Goal: Transaction & Acquisition: Purchase product/service

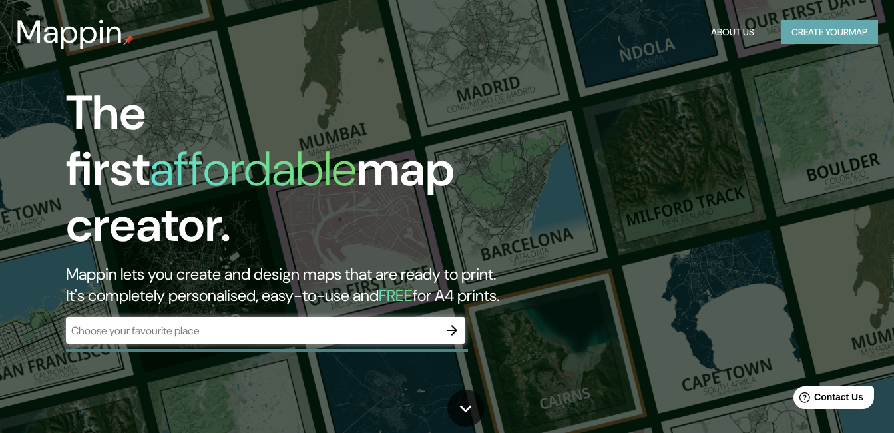
click at [808, 32] on button "Create your map" at bounding box center [829, 32] width 97 height 25
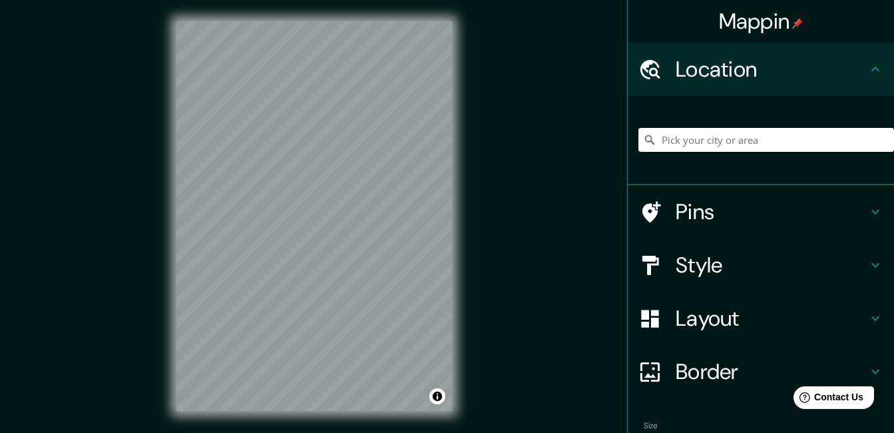
click at [692, 130] on input "Pick your city or area" at bounding box center [766, 140] width 256 height 24
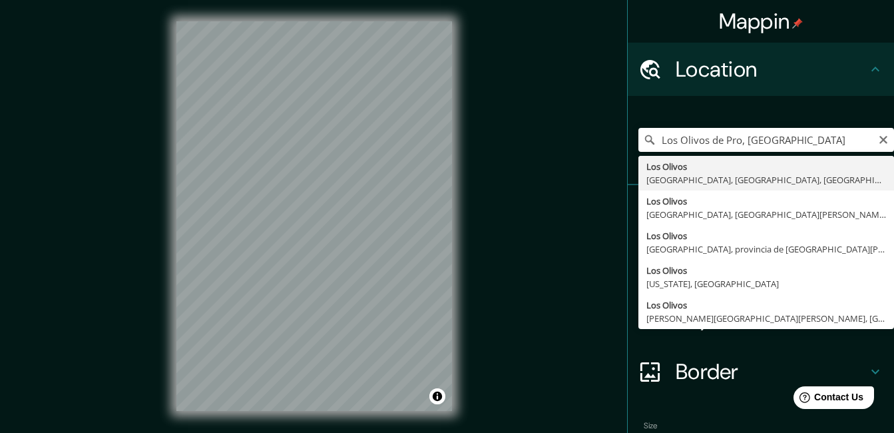
type input "[GEOGRAPHIC_DATA], [GEOGRAPHIC_DATA], [GEOGRAPHIC_DATA], [GEOGRAPHIC_DATA]"
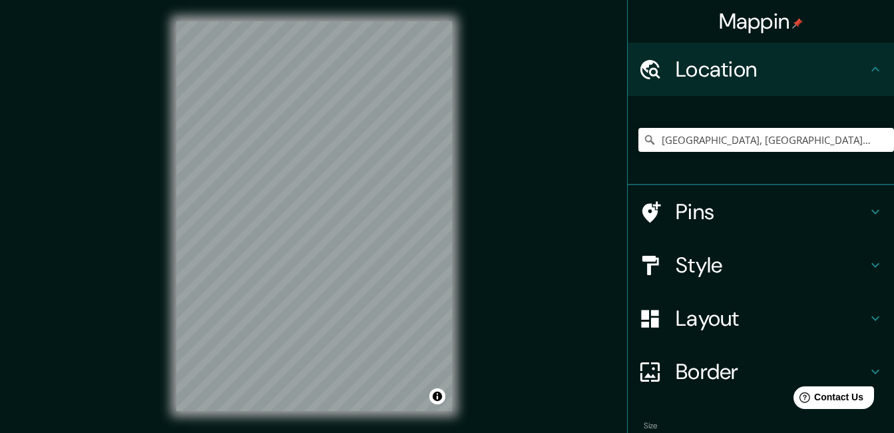
click at [756, 251] on div "Style" at bounding box center [760, 264] width 266 height 53
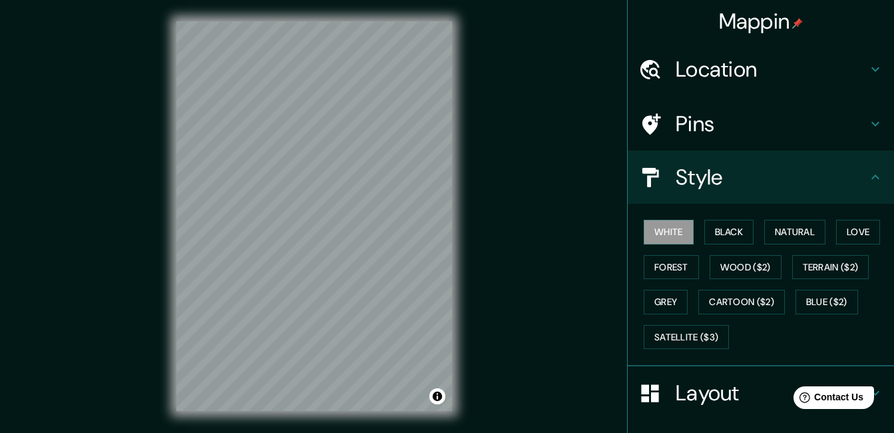
click at [810, 174] on h4 "Style" at bounding box center [771, 177] width 192 height 27
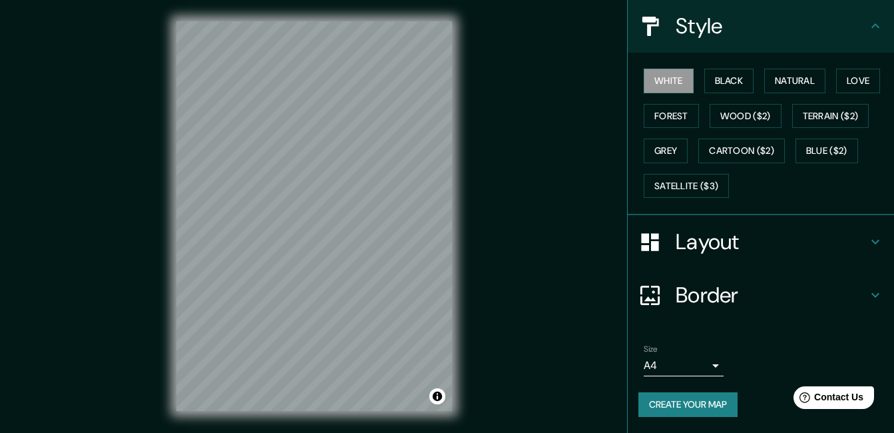
click at [739, 240] on h4 "Layout" at bounding box center [771, 241] width 192 height 27
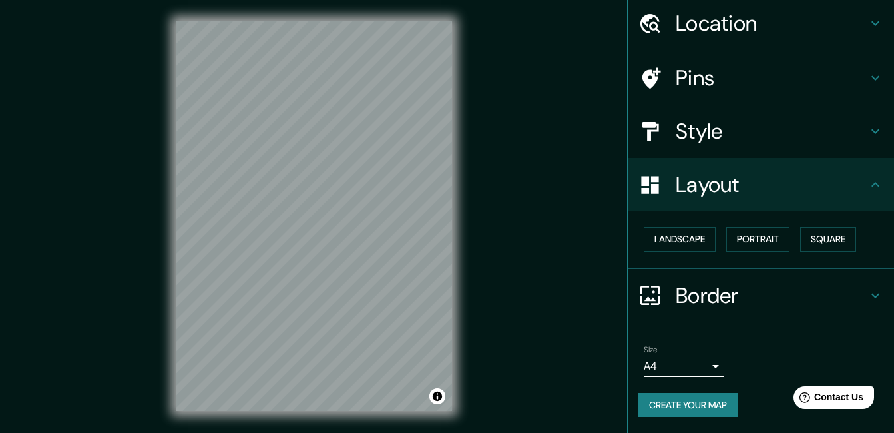
scroll to position [46, 0]
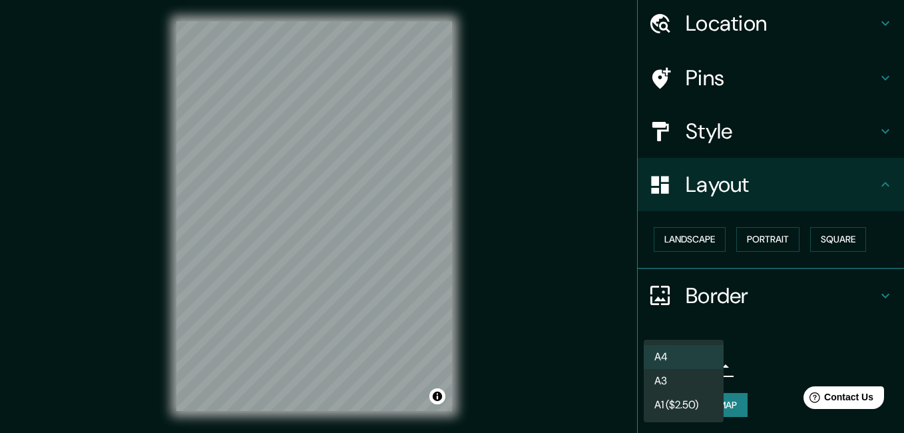
click at [673, 363] on body "Mappin Location Los Olivos, Lima, Provincia de Lima, Perú Pins Style Layout Lan…" at bounding box center [452, 216] width 904 height 433
click at [670, 383] on li "A3" at bounding box center [683, 381] width 80 height 24
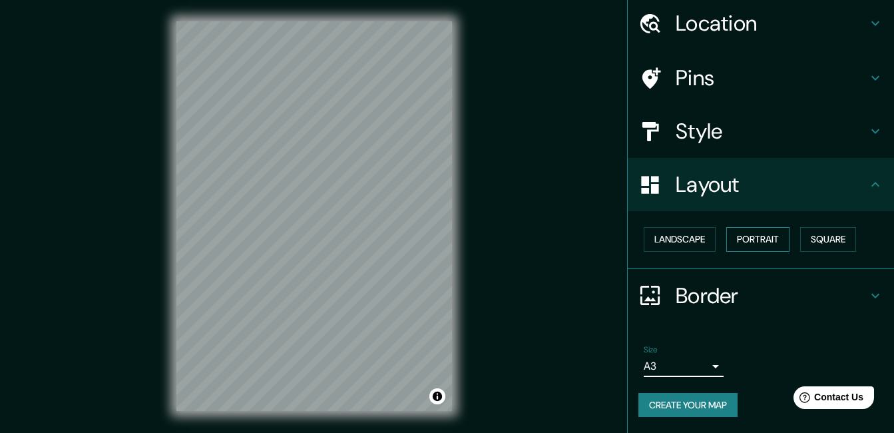
click at [771, 231] on button "Portrait" at bounding box center [757, 239] width 63 height 25
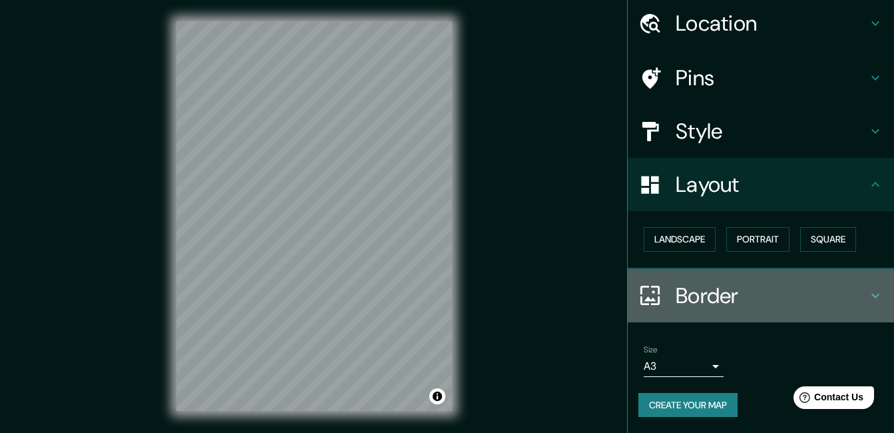
click at [699, 296] on h4 "Border" at bounding box center [771, 295] width 192 height 27
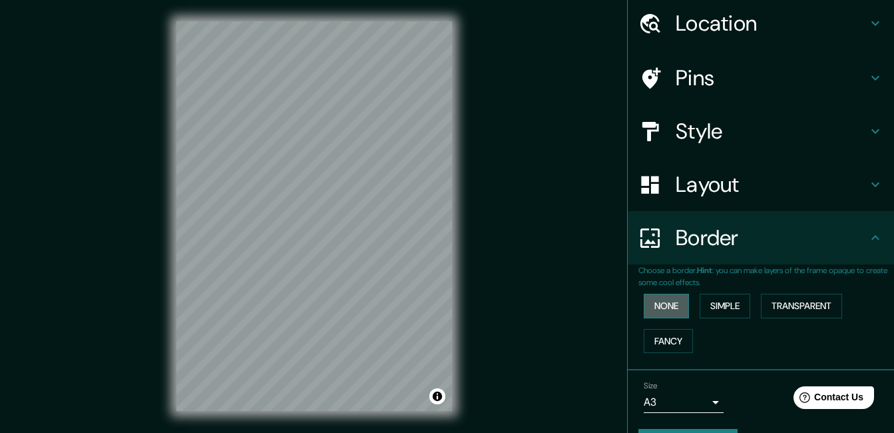
click at [659, 297] on button "None" at bounding box center [665, 305] width 45 height 25
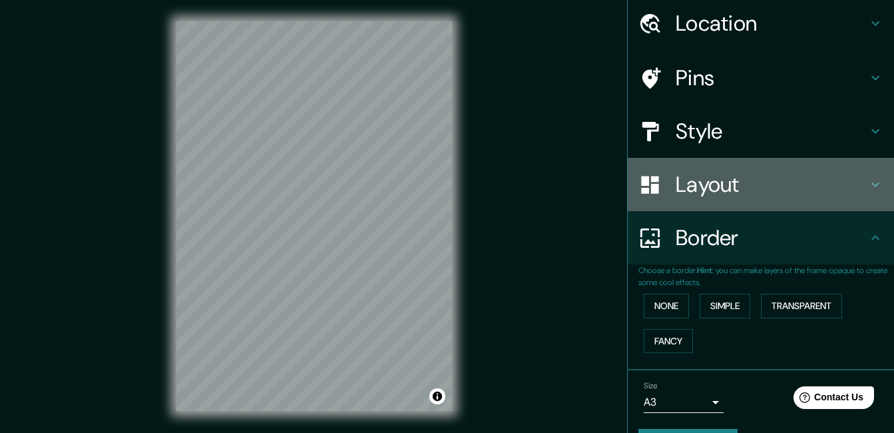
click at [738, 181] on h4 "Layout" at bounding box center [771, 184] width 192 height 27
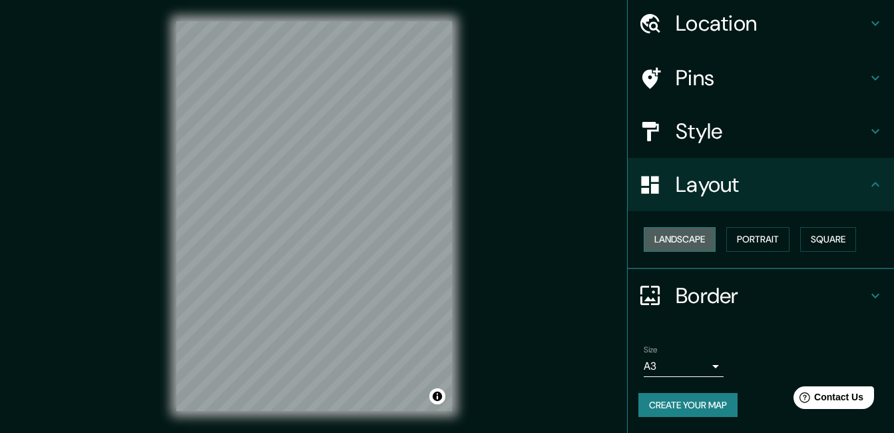
click at [687, 246] on button "Landscape" at bounding box center [679, 239] width 72 height 25
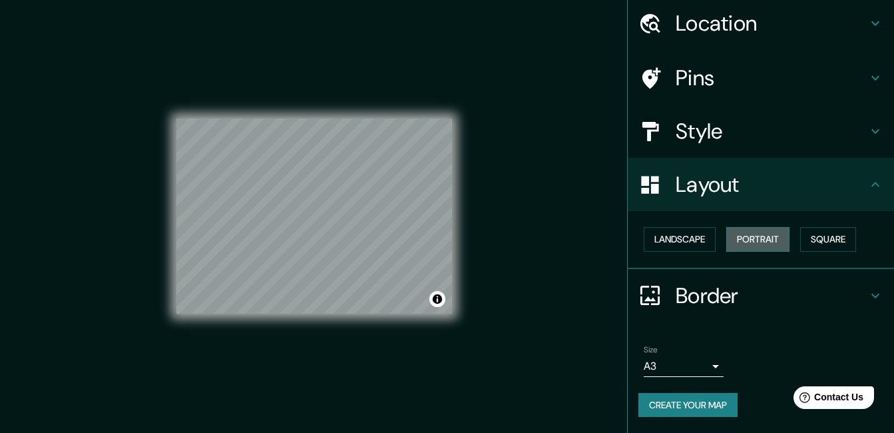
drag, startPoint x: 741, startPoint y: 239, endPoint x: 751, endPoint y: 239, distance: 9.3
click at [742, 239] on button "Portrait" at bounding box center [757, 239] width 63 height 25
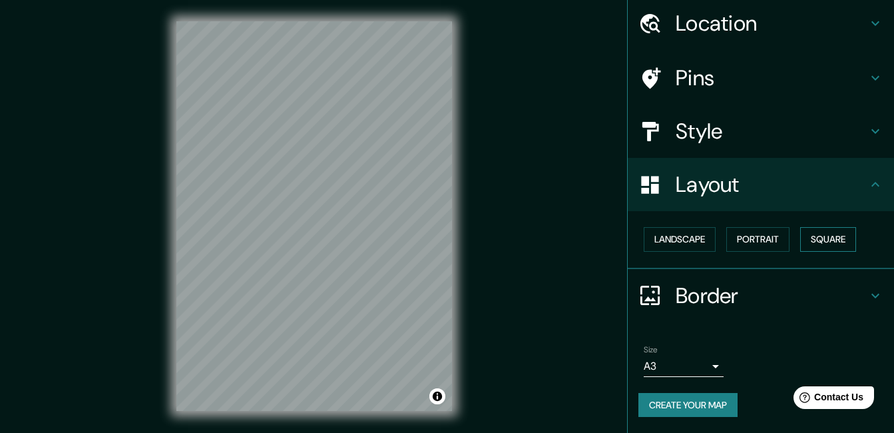
click at [838, 229] on button "Square" at bounding box center [828, 239] width 56 height 25
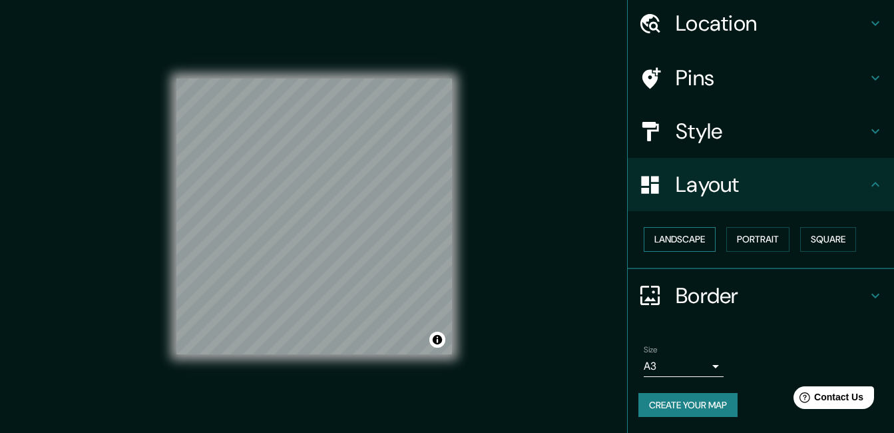
click at [691, 248] on button "Landscape" at bounding box center [679, 239] width 72 height 25
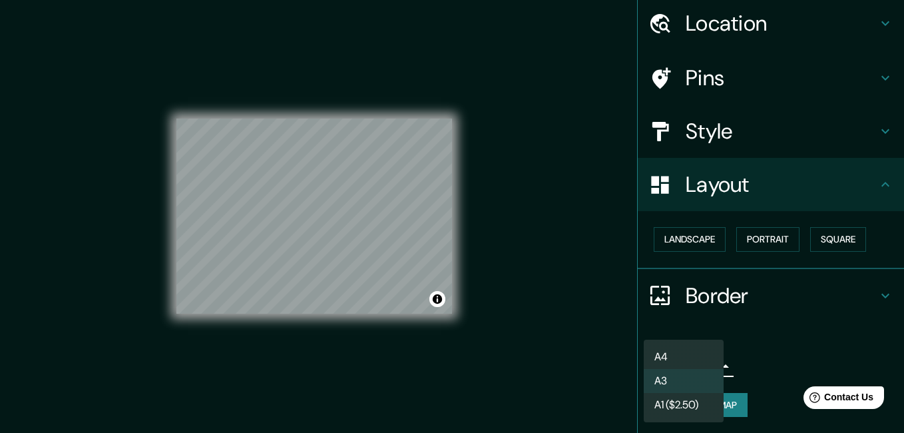
click at [690, 362] on body "Mappin Location Los Olivos, Lima, Provincia de Lima, Perú Pins Style Layout Lan…" at bounding box center [452, 216] width 904 height 433
click at [657, 403] on li "A1 ($2.50)" at bounding box center [683, 405] width 80 height 24
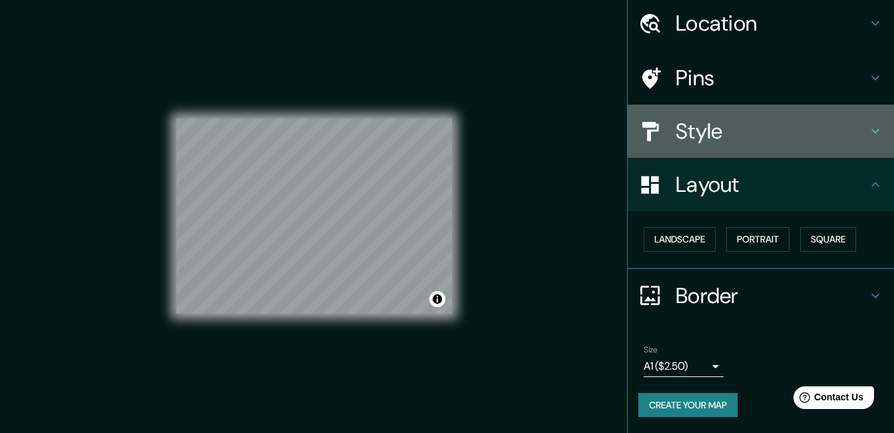
click at [746, 127] on h4 "Style" at bounding box center [771, 131] width 192 height 27
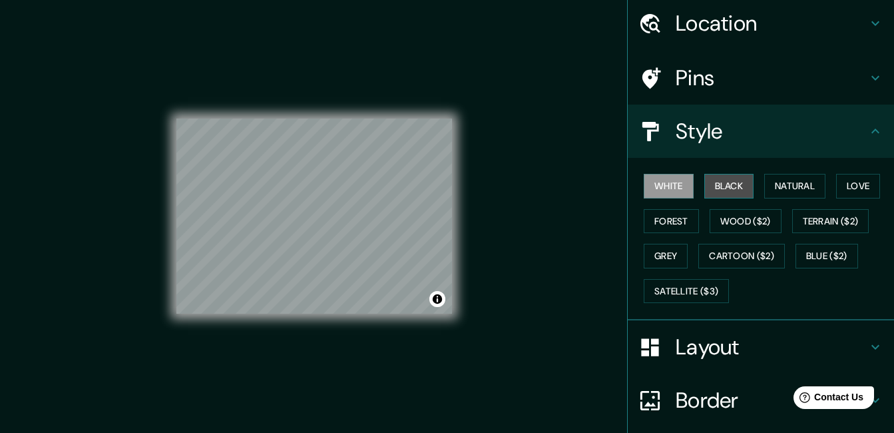
click at [726, 178] on button "Black" at bounding box center [729, 186] width 50 height 25
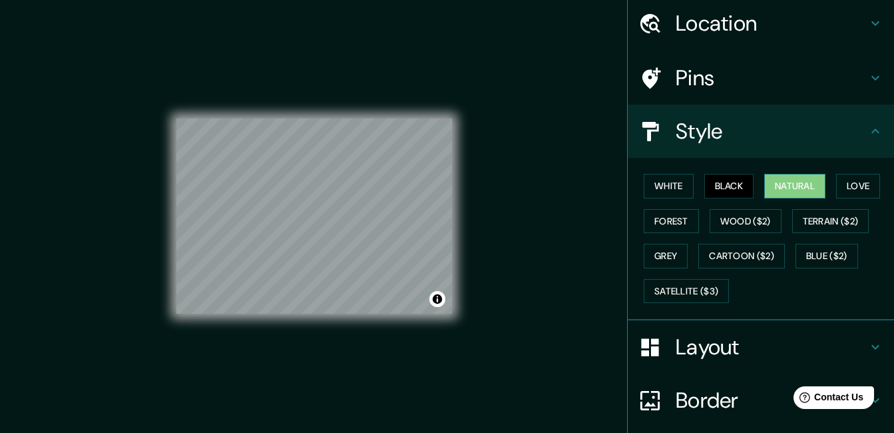
click at [779, 191] on button "Natural" at bounding box center [794, 186] width 61 height 25
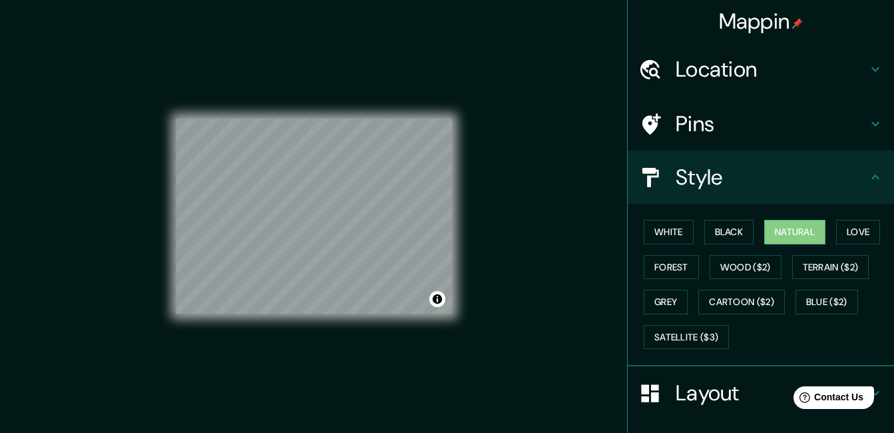
click at [757, 113] on h4 "Pins" at bounding box center [771, 123] width 192 height 27
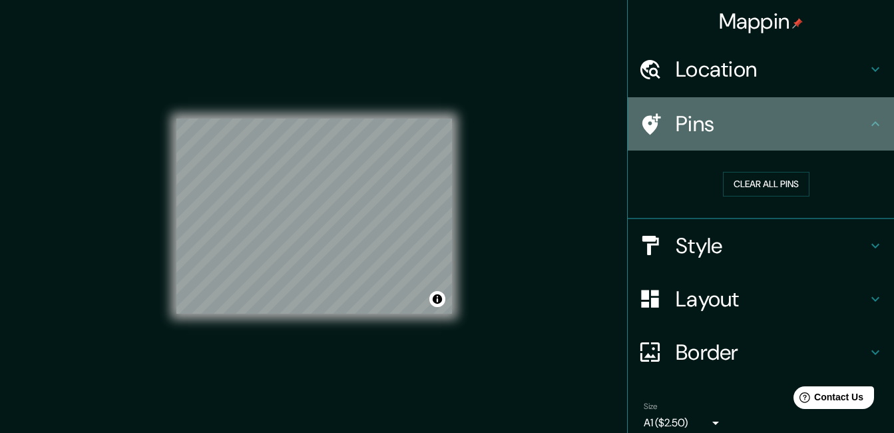
click at [850, 118] on h4 "Pins" at bounding box center [771, 123] width 192 height 27
click at [867, 122] on icon at bounding box center [875, 124] width 16 height 16
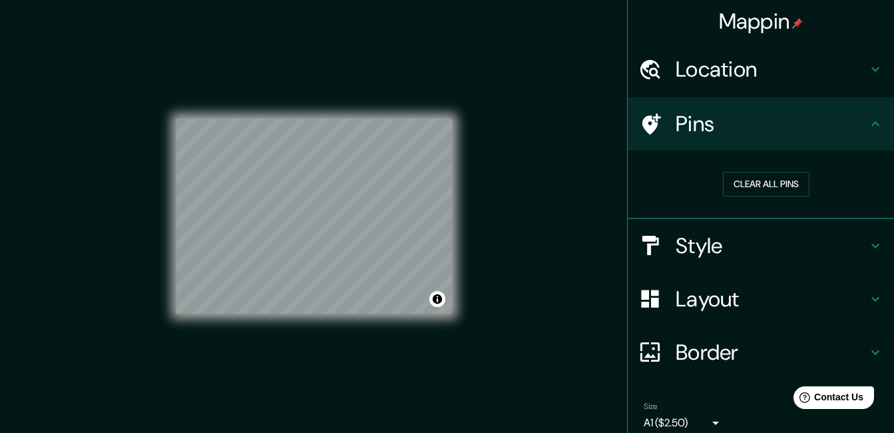
click at [721, 246] on h4 "Style" at bounding box center [771, 245] width 192 height 27
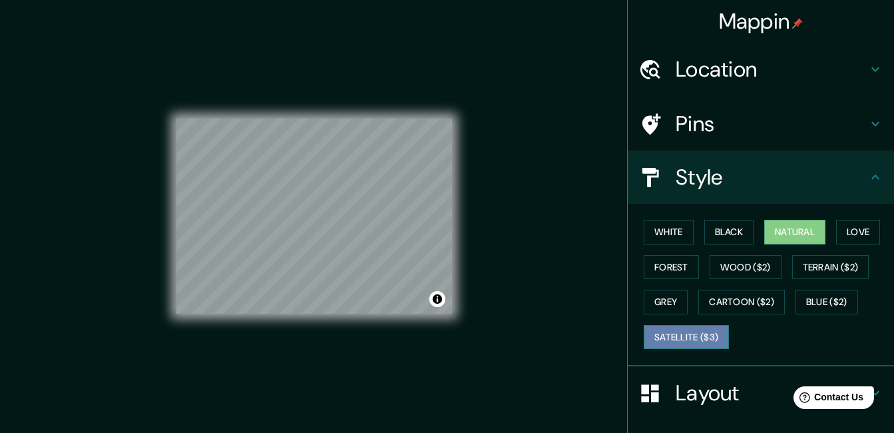
click at [712, 337] on button "Satellite ($3)" at bounding box center [685, 337] width 85 height 25
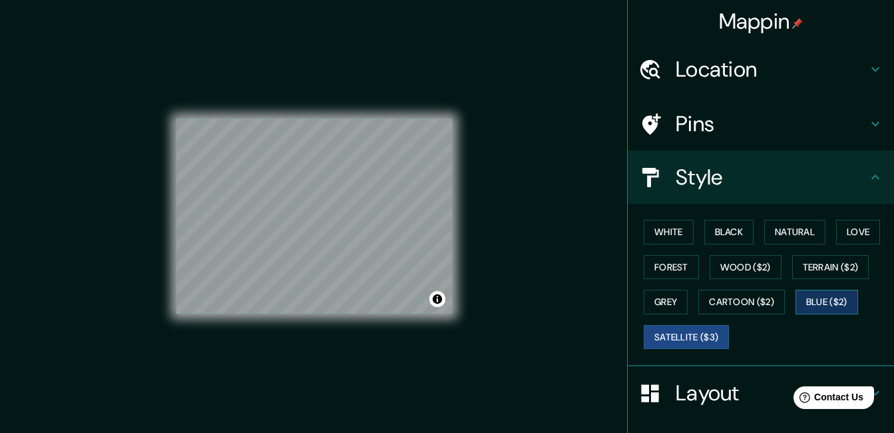
click at [827, 305] on button "Blue ($2)" at bounding box center [826, 301] width 63 height 25
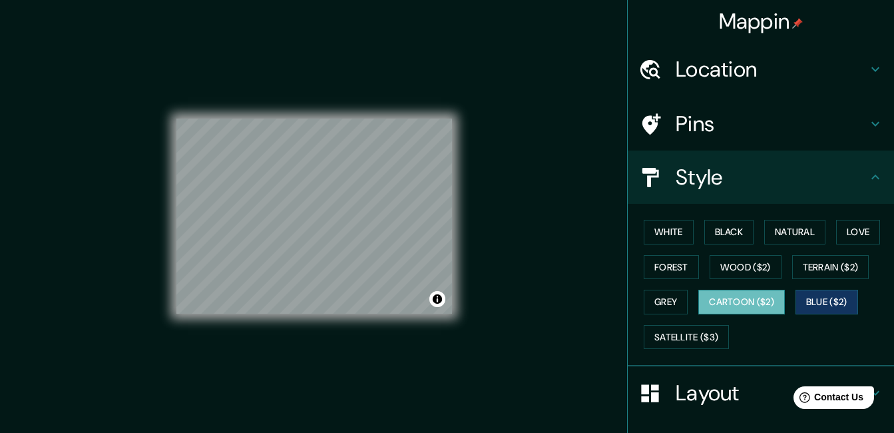
click at [759, 299] on button "Cartoon ($2)" at bounding box center [741, 301] width 87 height 25
click at [645, 301] on button "Grey" at bounding box center [665, 301] width 44 height 25
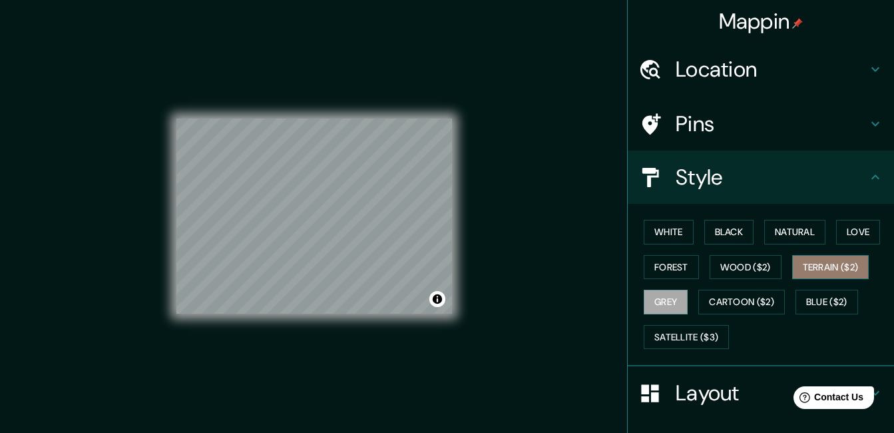
click at [810, 265] on button "Terrain ($2)" at bounding box center [830, 267] width 77 height 25
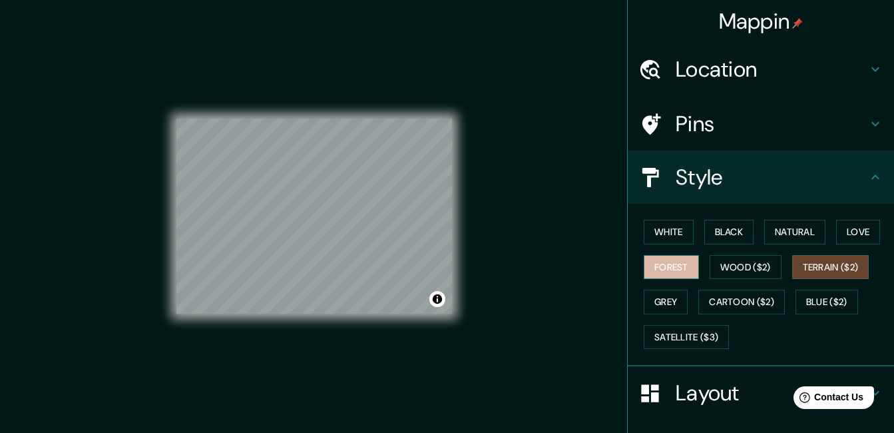
click at [654, 266] on button "Forest" at bounding box center [670, 267] width 55 height 25
click at [822, 252] on div "White Black Natural Love Forest Wood ($2) Terrain ($2) Grey Cartoon ($2) Blue (…" at bounding box center [766, 284] width 256 height 140
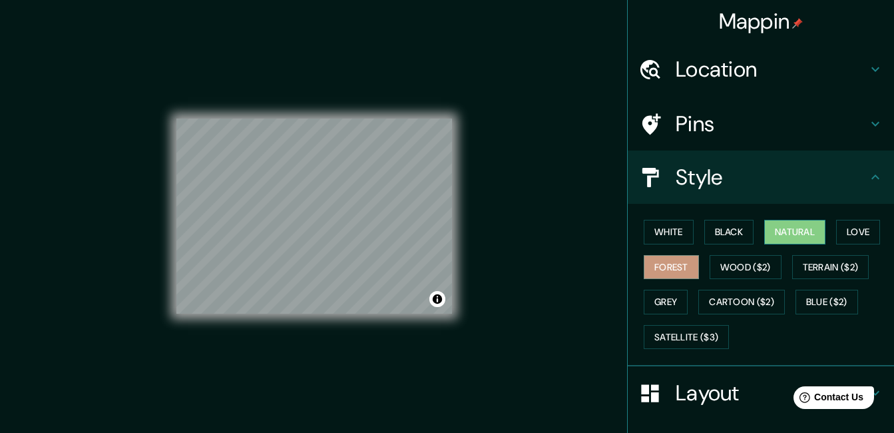
click at [798, 233] on button "Natural" at bounding box center [794, 232] width 61 height 25
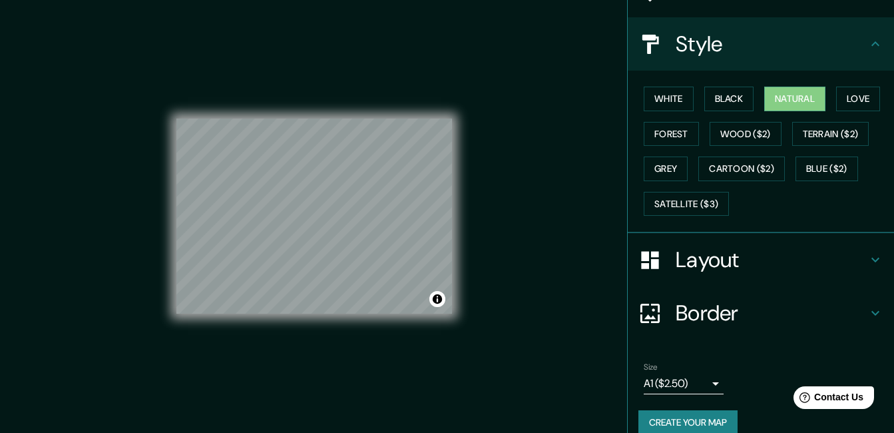
click at [686, 385] on body "Mappin Location Los Olivos, Lima, Provincia de Lima, Perú Pins Style White Blac…" at bounding box center [447, 216] width 894 height 433
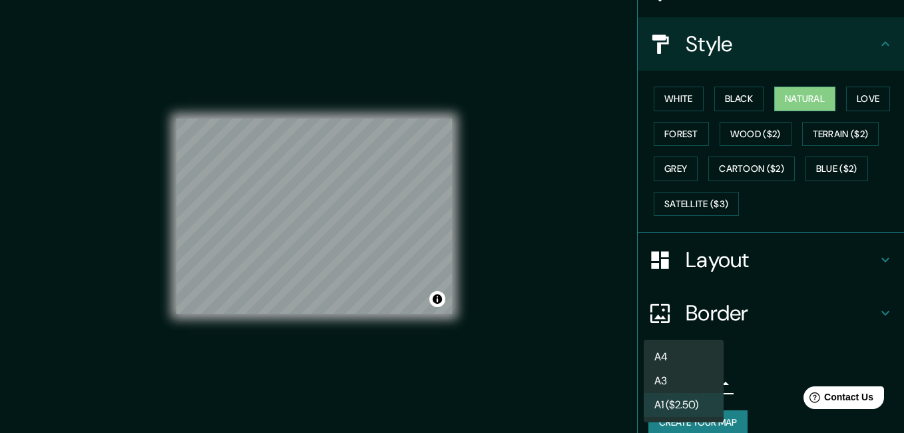
click at [682, 379] on li "A3" at bounding box center [683, 381] width 80 height 24
type input "a4"
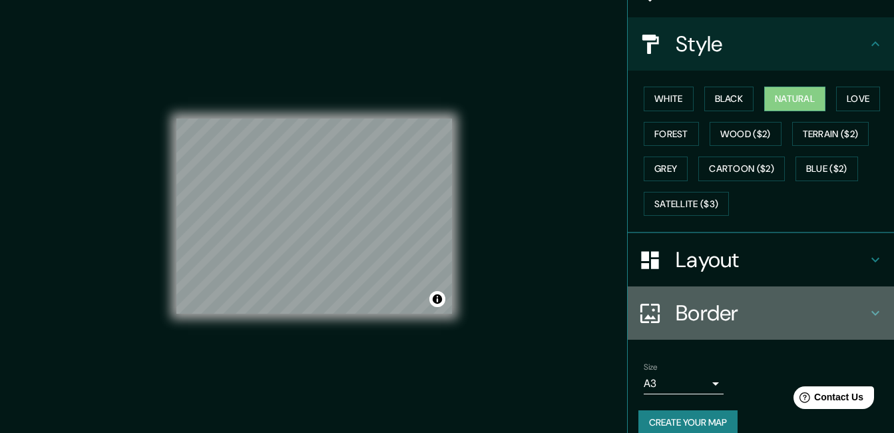
click at [687, 315] on h4 "Border" at bounding box center [771, 312] width 192 height 27
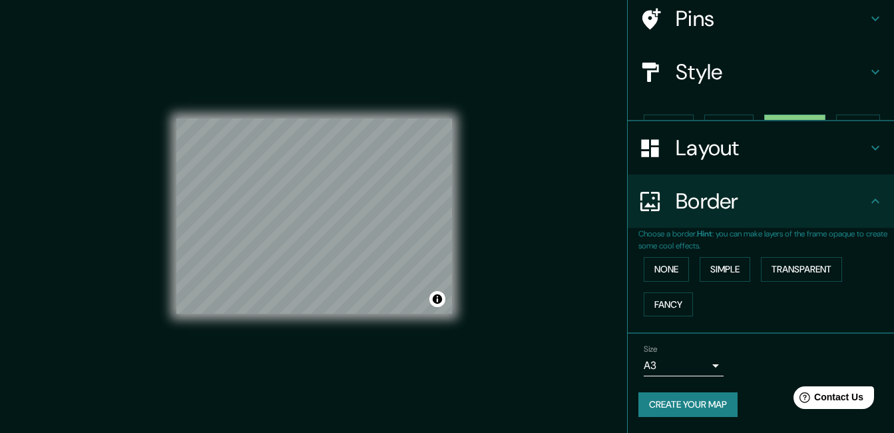
scroll to position [83, 0]
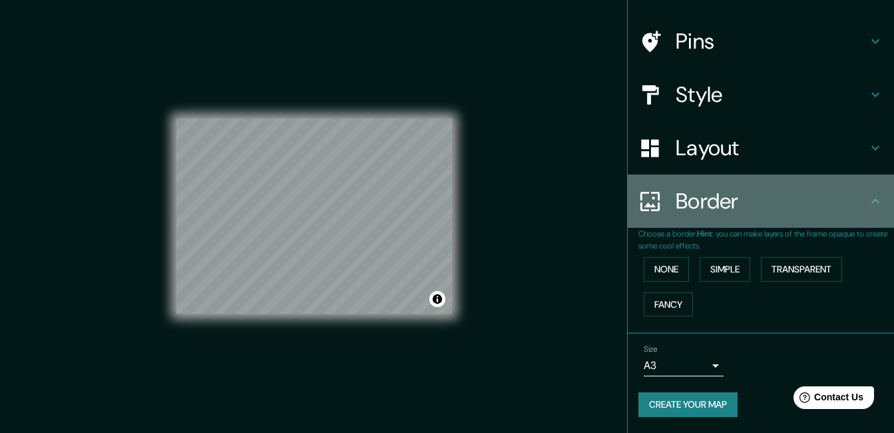
click at [767, 209] on h4 "Border" at bounding box center [771, 201] width 192 height 27
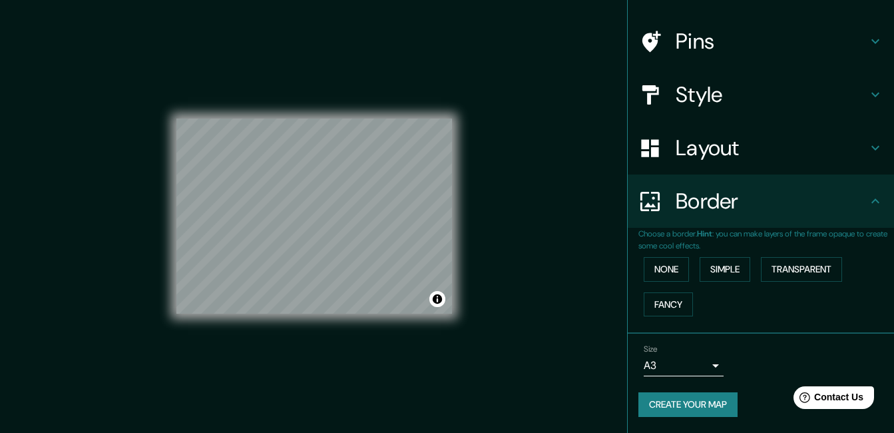
click at [524, 250] on div "Mappin Location Los Olivos, Lima, Provincia de Lima, Perú Pins Style Layout Bor…" at bounding box center [447, 226] width 894 height 453
click at [664, 401] on button "Create your map" at bounding box center [687, 404] width 99 height 25
click at [563, 305] on div "Mappin Location Los Olivos, Lima, Provincia de Lima, Perú Pins Style Layout Bor…" at bounding box center [447, 226] width 894 height 453
click at [643, 404] on button "Create your map" at bounding box center [687, 404] width 99 height 25
click at [674, 401] on button "Create your map" at bounding box center [687, 404] width 99 height 25
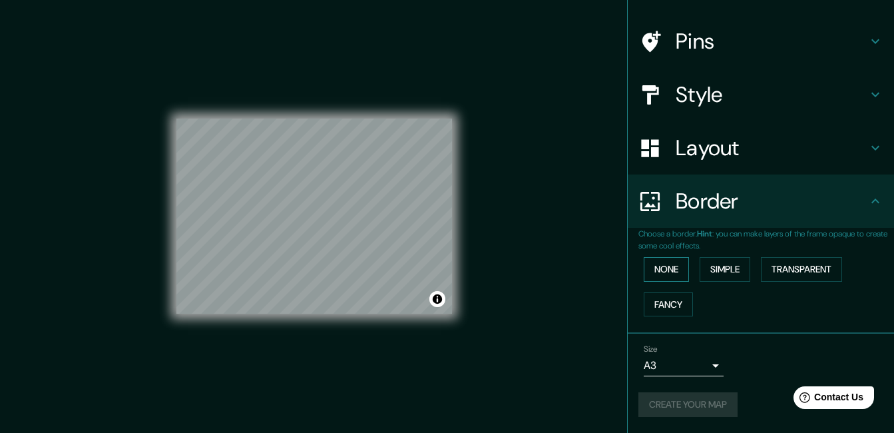
click at [665, 261] on button "None" at bounding box center [665, 269] width 45 height 25
click at [705, 272] on button "Simple" at bounding box center [724, 269] width 51 height 25
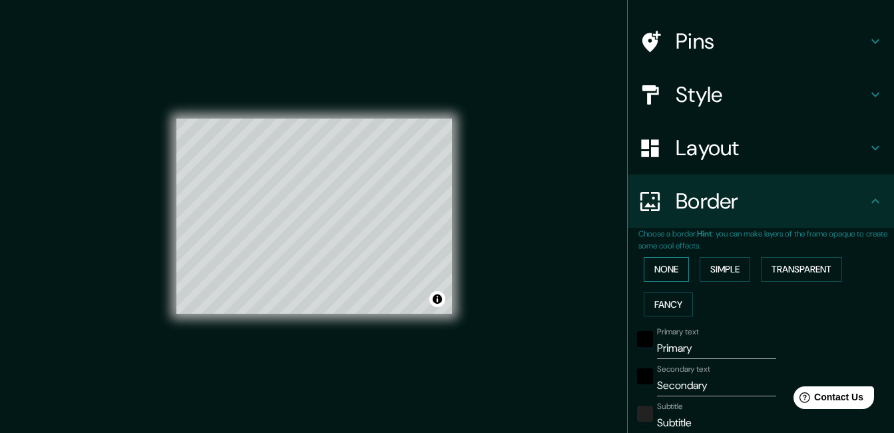
click at [653, 270] on button "None" at bounding box center [665, 269] width 45 height 25
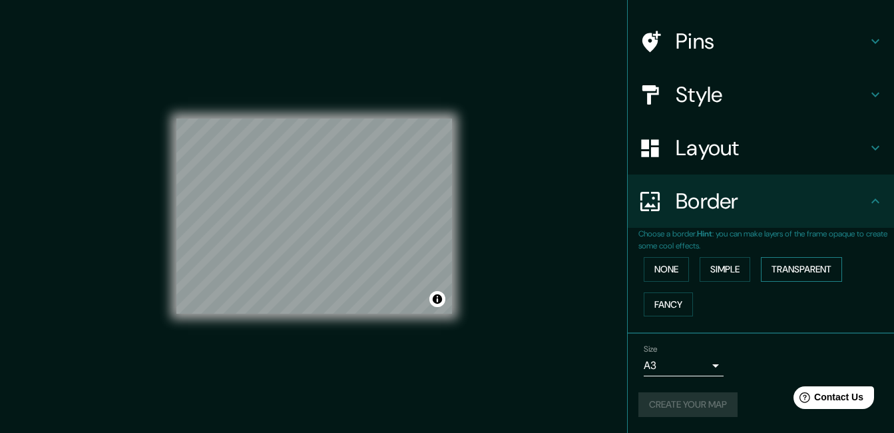
click at [776, 270] on button "Transparent" at bounding box center [801, 269] width 81 height 25
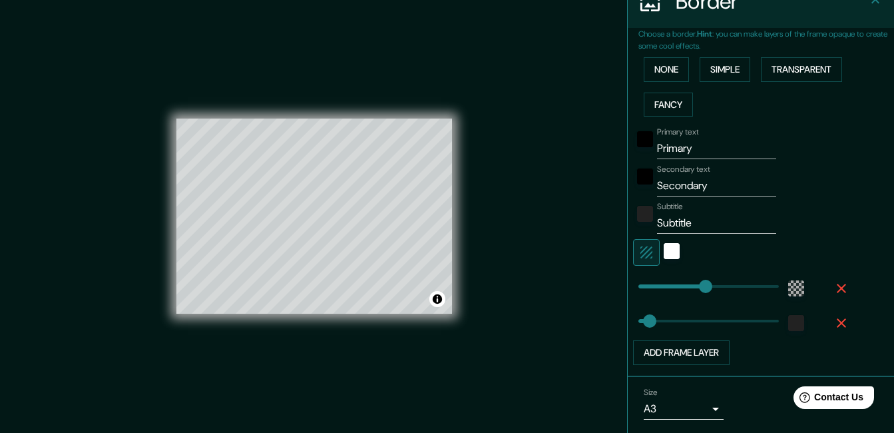
scroll to position [325, 0]
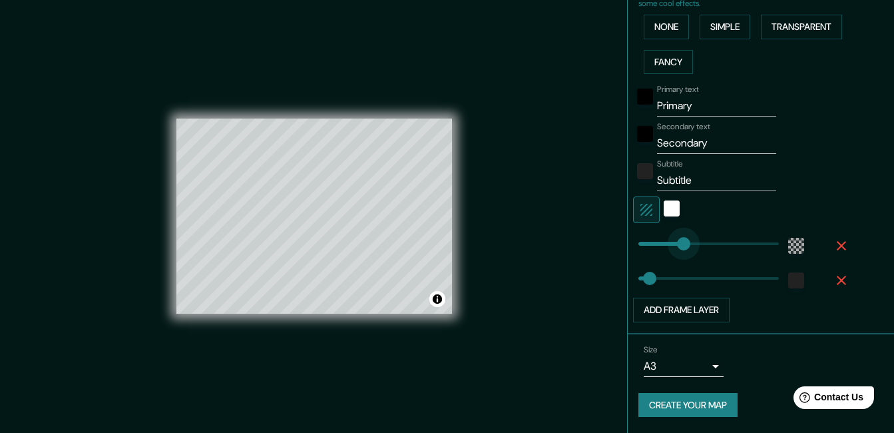
type input "0"
drag, startPoint x: 673, startPoint y: 250, endPoint x: 538, endPoint y: 260, distance: 136.2
type input "0"
drag, startPoint x: 640, startPoint y: 281, endPoint x: 604, endPoint y: 282, distance: 36.6
drag, startPoint x: 692, startPoint y: 104, endPoint x: 618, endPoint y: 111, distance: 74.2
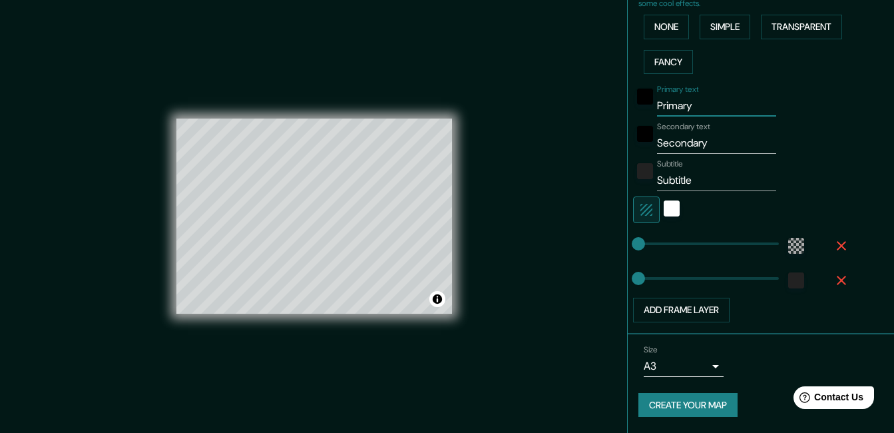
click at [627, 108] on div "Choose a border. Hint : you can make layers of the frame opaque to create some …" at bounding box center [760, 159] width 266 height 349
drag, startPoint x: 713, startPoint y: 150, endPoint x: 637, endPoint y: 144, distance: 76.0
click at [637, 144] on div "Secondary text Secondary" at bounding box center [742, 138] width 218 height 32
drag, startPoint x: 652, startPoint y: 175, endPoint x: 633, endPoint y: 177, distance: 19.4
click at [633, 176] on div "Subtitle Subtitle" at bounding box center [742, 175] width 218 height 32
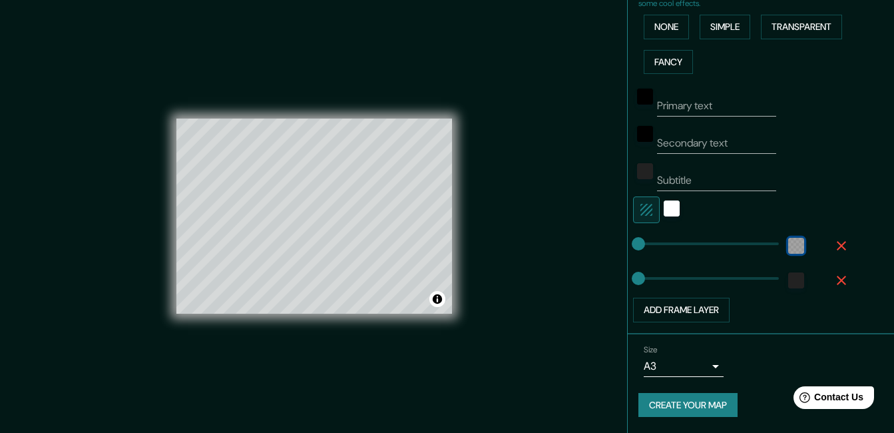
click at [789, 244] on div "color-55555544" at bounding box center [796, 246] width 16 height 16
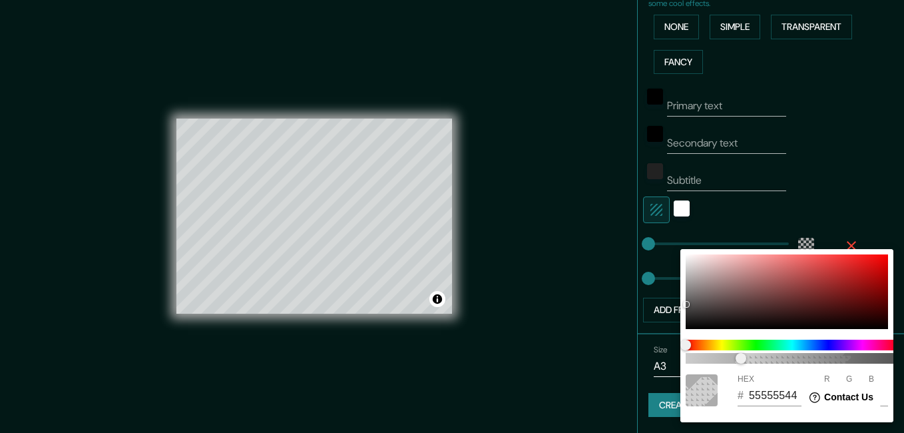
click at [864, 201] on div at bounding box center [452, 216] width 904 height 433
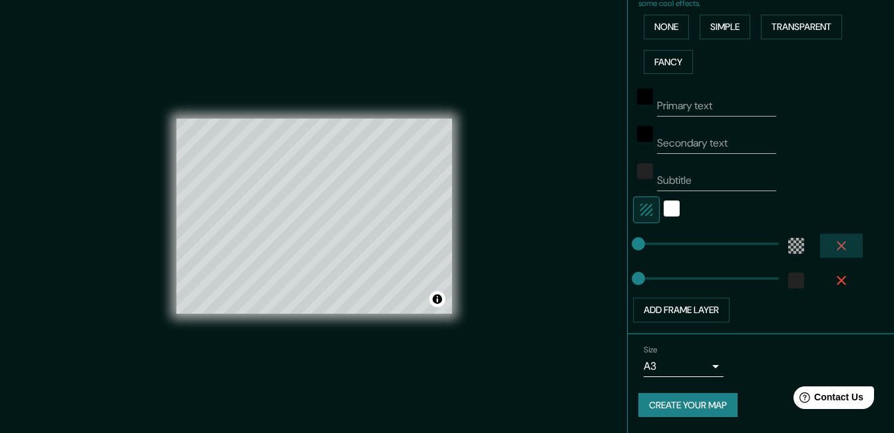
click at [833, 248] on icon "button" at bounding box center [841, 246] width 16 height 16
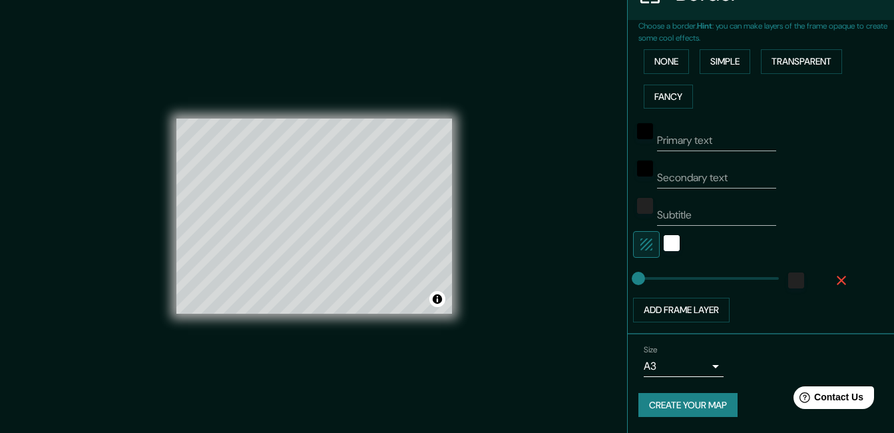
click at [833, 280] on icon "button" at bounding box center [841, 280] width 16 height 16
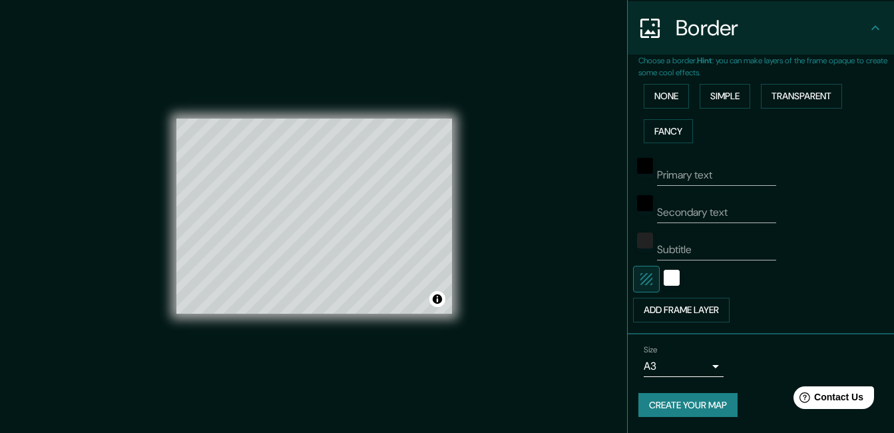
scroll to position [256, 0]
click at [655, 403] on button "Create your map" at bounding box center [687, 405] width 99 height 25
click at [572, 333] on div "Mappin Location Los Olivos, Lima, Provincia de Lima, Perú Pins Style Layout Bor…" at bounding box center [447, 226] width 894 height 453
click at [778, 94] on button "Transparent" at bounding box center [801, 96] width 81 height 25
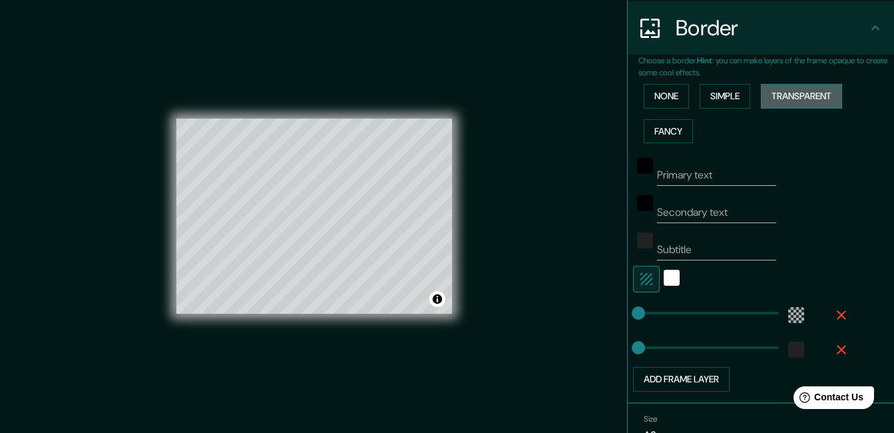
click at [779, 94] on button "Transparent" at bounding box center [801, 96] width 81 height 25
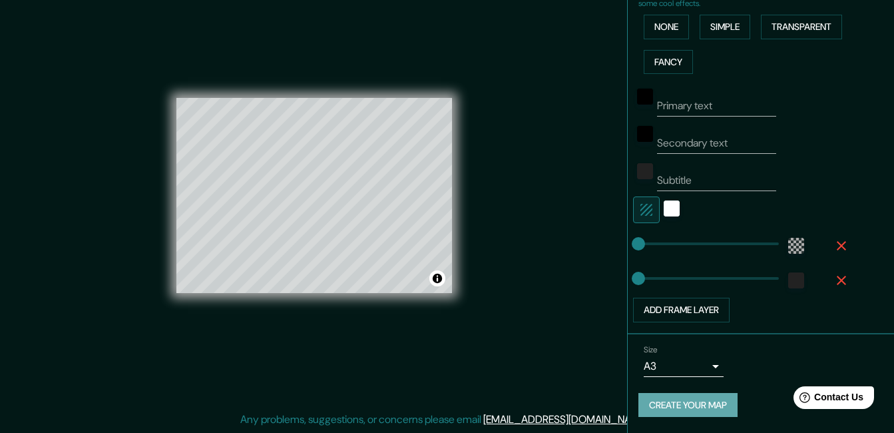
click at [668, 400] on button "Create your map" at bounding box center [687, 405] width 99 height 25
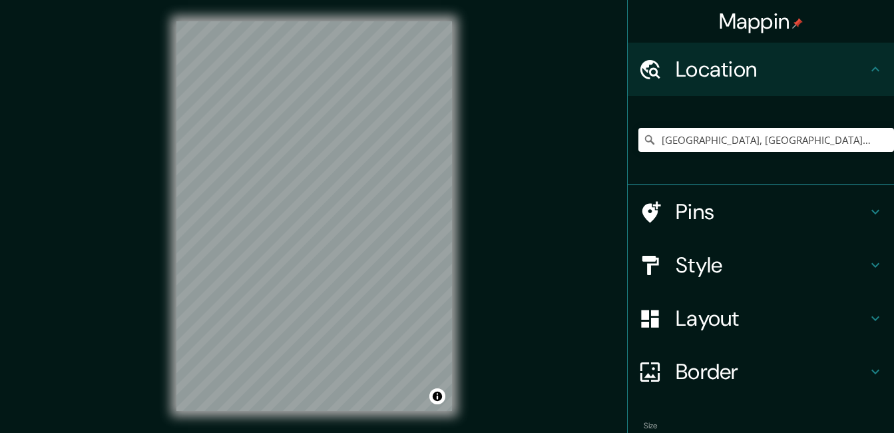
scroll to position [21, 0]
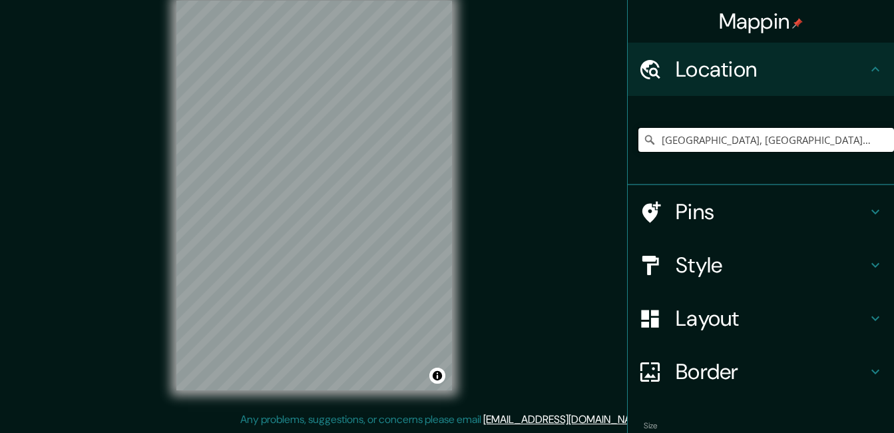
drag, startPoint x: 832, startPoint y: 142, endPoint x: 849, endPoint y: 148, distance: 18.1
click at [833, 142] on input "[GEOGRAPHIC_DATA], [GEOGRAPHIC_DATA], [GEOGRAPHIC_DATA], [GEOGRAPHIC_DATA]" at bounding box center [766, 140] width 256 height 24
drag, startPoint x: 850, startPoint y: 148, endPoint x: 575, endPoint y: 134, distance: 275.8
click at [575, 134] on div "Mappin Location [GEOGRAPHIC_DATA], [GEOGRAPHIC_DATA], [GEOGRAPHIC_DATA], [GEOGR…" at bounding box center [447, 205] width 894 height 453
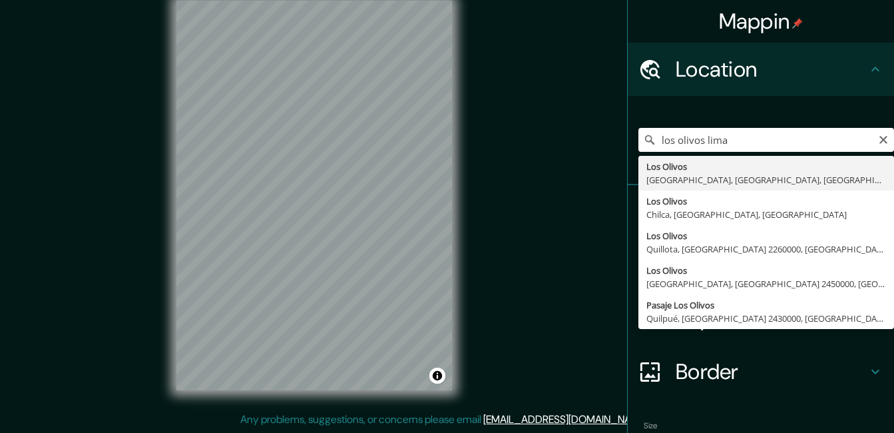
type input "[GEOGRAPHIC_DATA], [GEOGRAPHIC_DATA], [GEOGRAPHIC_DATA], [GEOGRAPHIC_DATA]"
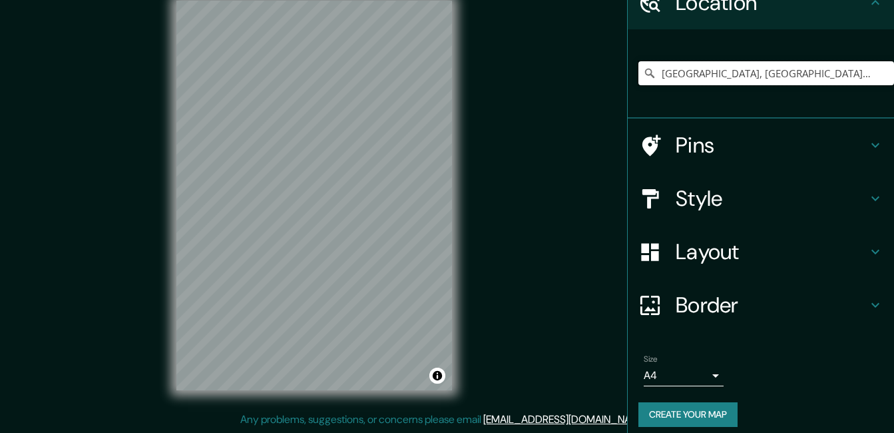
scroll to position [77, 0]
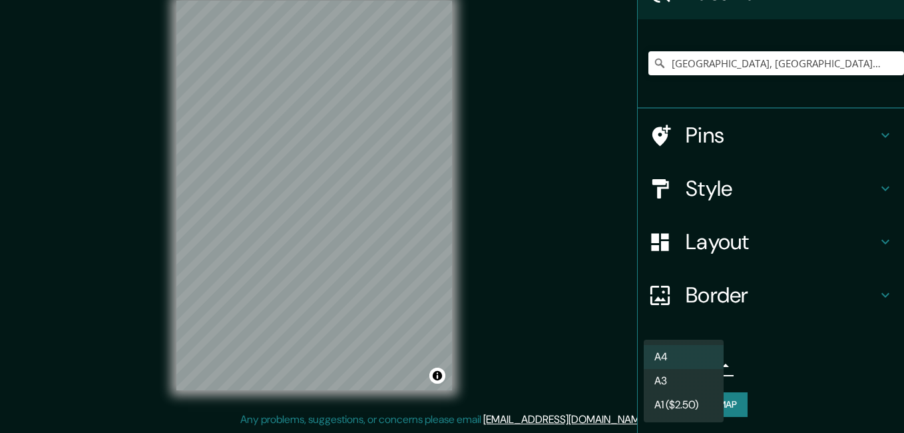
click at [682, 365] on body "Mappin Location [GEOGRAPHIC_DATA], [GEOGRAPHIC_DATA], [GEOGRAPHIC_DATA], [GEOGR…" at bounding box center [452, 195] width 904 height 433
click at [658, 383] on li "A3" at bounding box center [683, 381] width 80 height 24
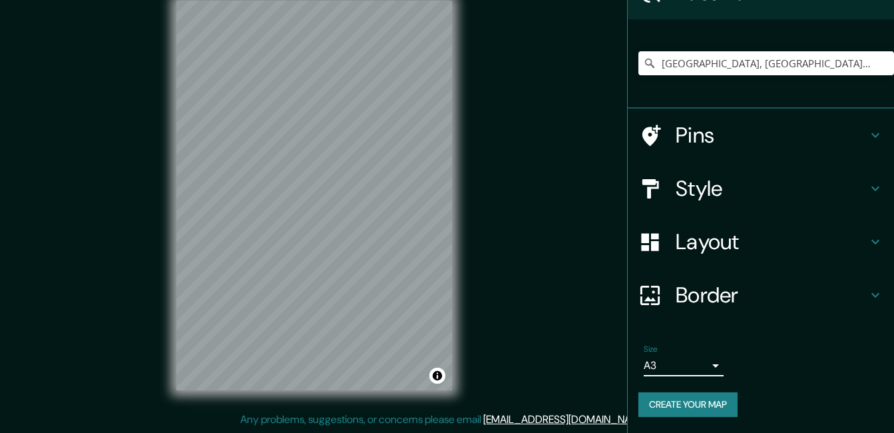
click at [731, 267] on div "Layout" at bounding box center [760, 241] width 266 height 53
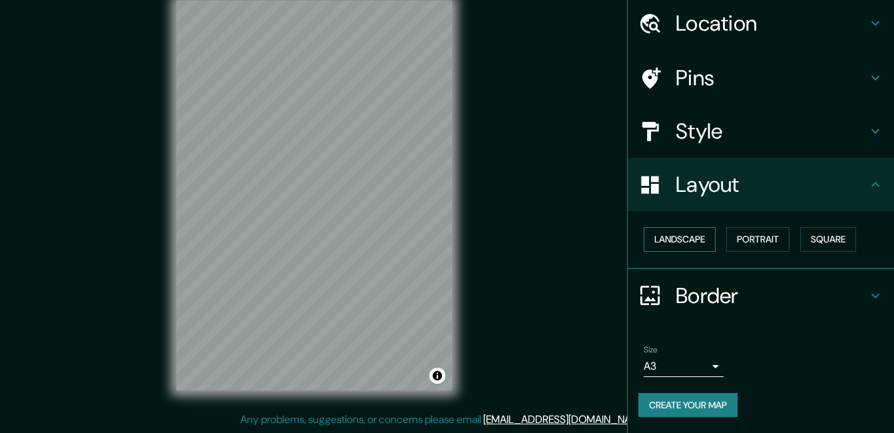
scroll to position [46, 0]
click at [677, 234] on button "Landscape" at bounding box center [679, 239] width 72 height 25
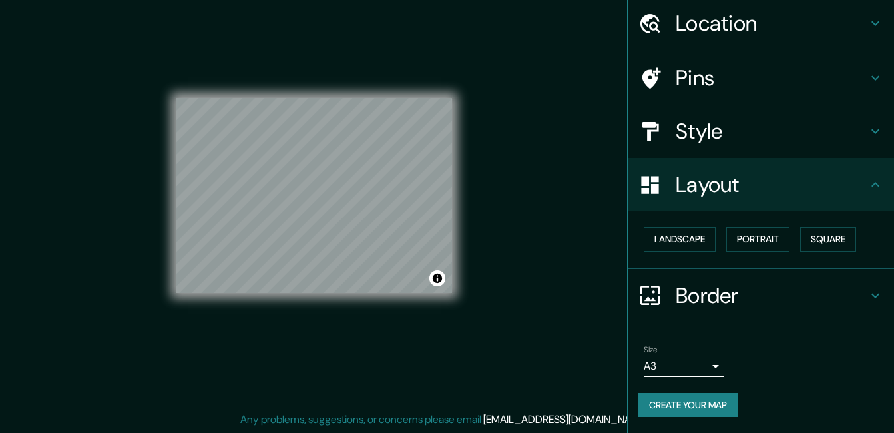
click at [769, 131] on h4 "Style" at bounding box center [771, 131] width 192 height 27
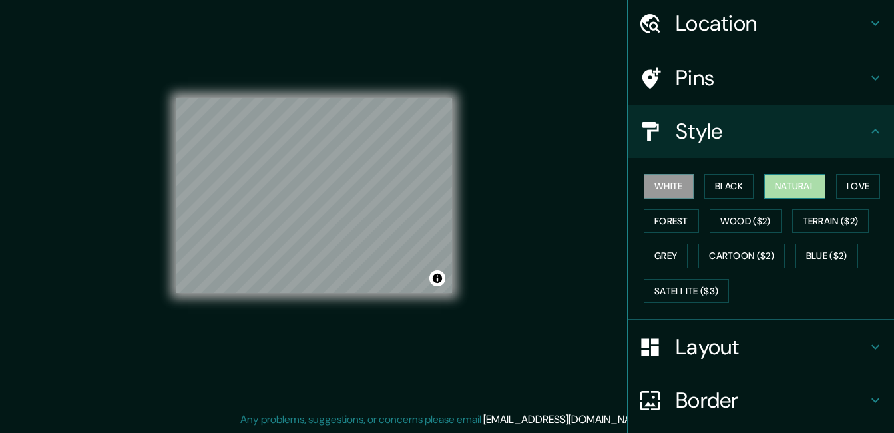
click at [773, 183] on button "Natural" at bounding box center [794, 186] width 61 height 25
click at [266, 319] on div "© Mapbox © OpenStreetMap Improve this map" at bounding box center [313, 195] width 275 height 389
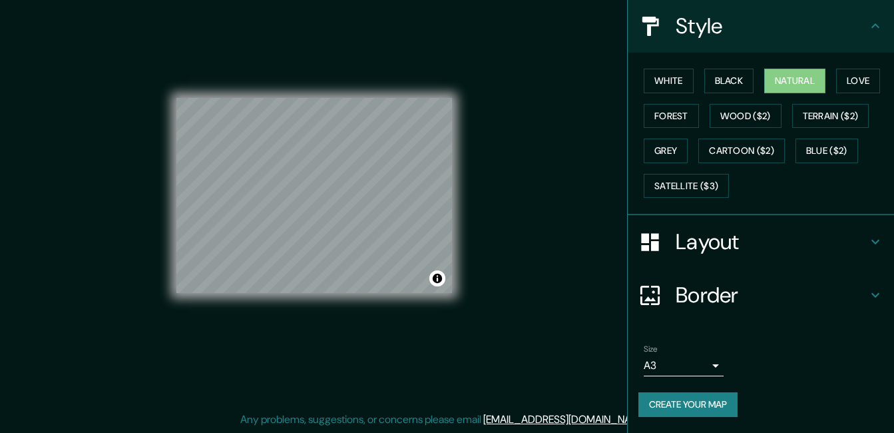
click at [697, 410] on button "Create your map" at bounding box center [687, 404] width 99 height 25
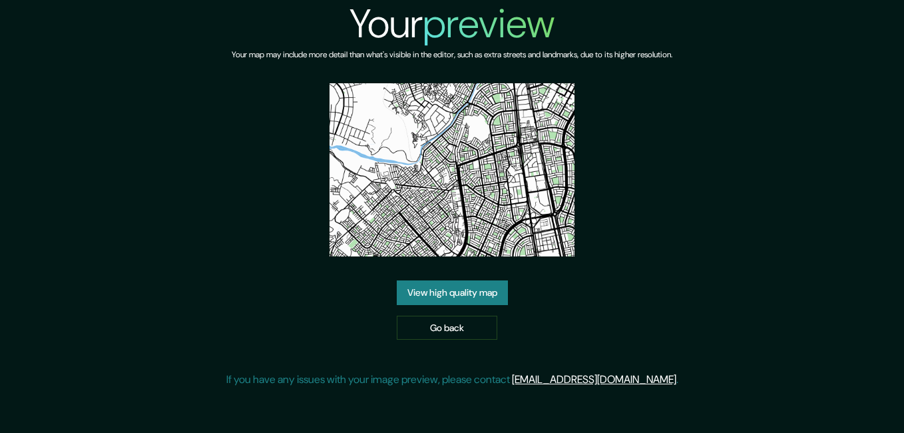
click at [472, 293] on link "View high quality map" at bounding box center [452, 292] width 111 height 25
